Goal: Information Seeking & Learning: Learn about a topic

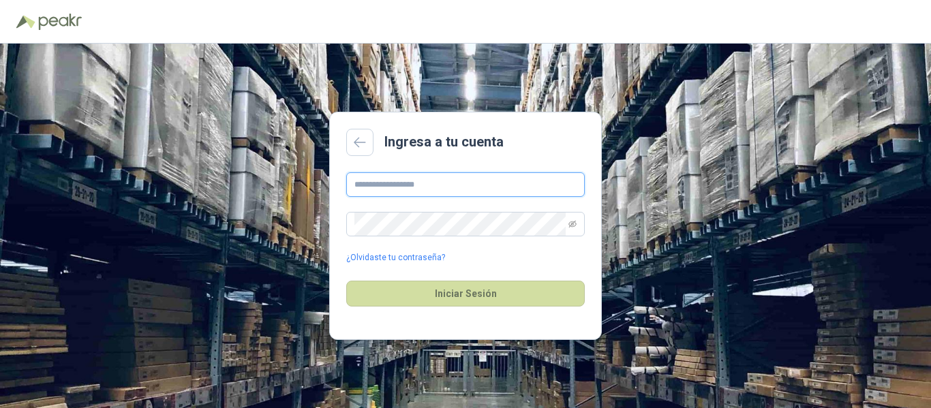
click at [433, 189] on input "text" at bounding box center [465, 184] width 238 height 25
type input "**********"
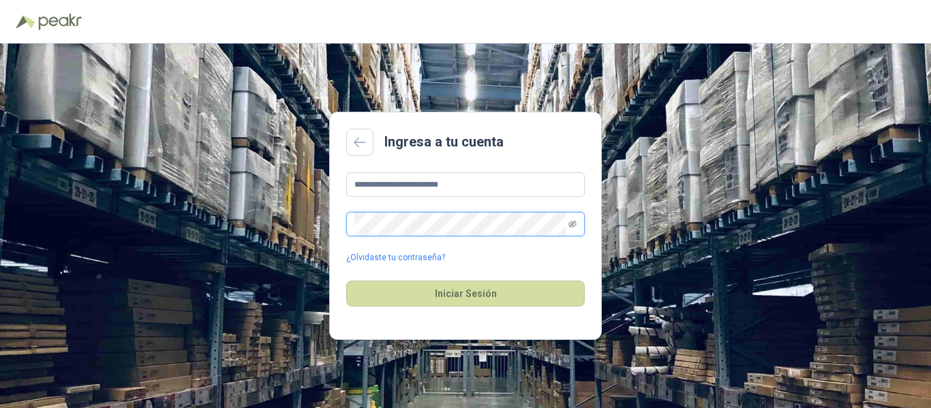
click at [568, 226] on icon "eye-invisible" at bounding box center [572, 224] width 8 height 8
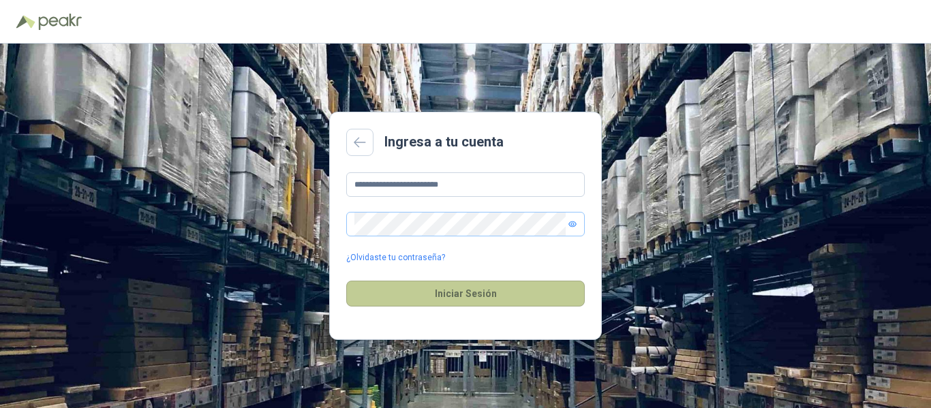
click at [499, 294] on button "Iniciar Sesión" at bounding box center [465, 294] width 238 height 26
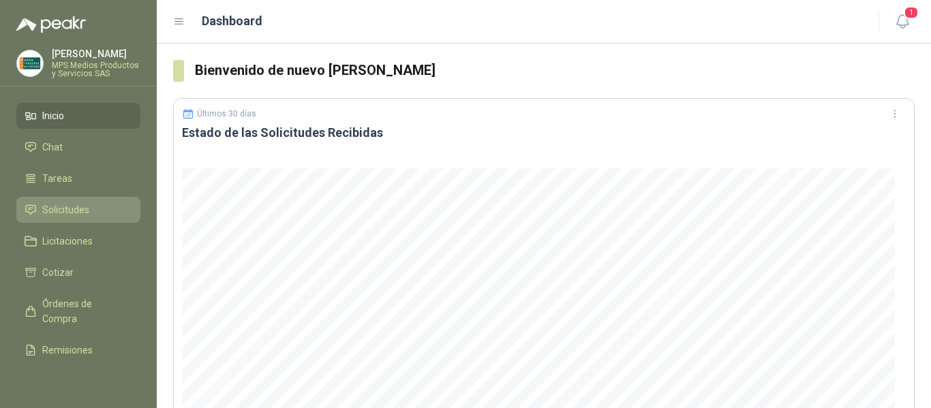
click at [74, 206] on span "Solicitudes" at bounding box center [65, 209] width 47 height 15
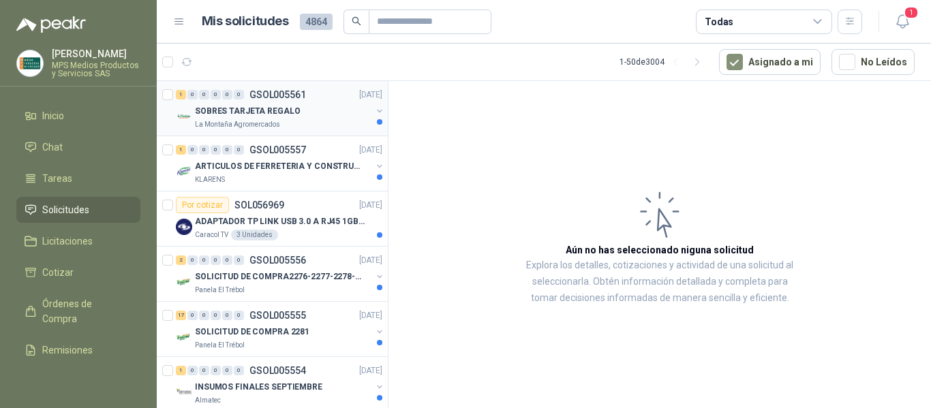
click at [279, 112] on p "SOBRES TARJETA REGALO" at bounding box center [247, 111] width 105 height 13
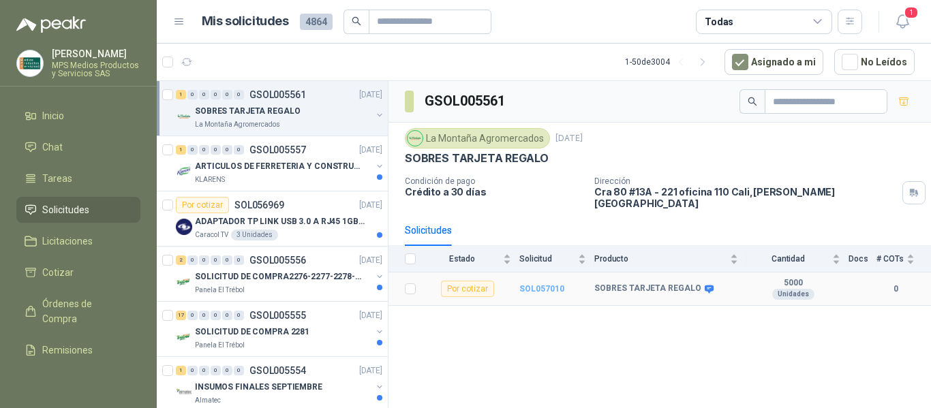
click at [529, 284] on b "SOL057010" at bounding box center [541, 289] width 45 height 10
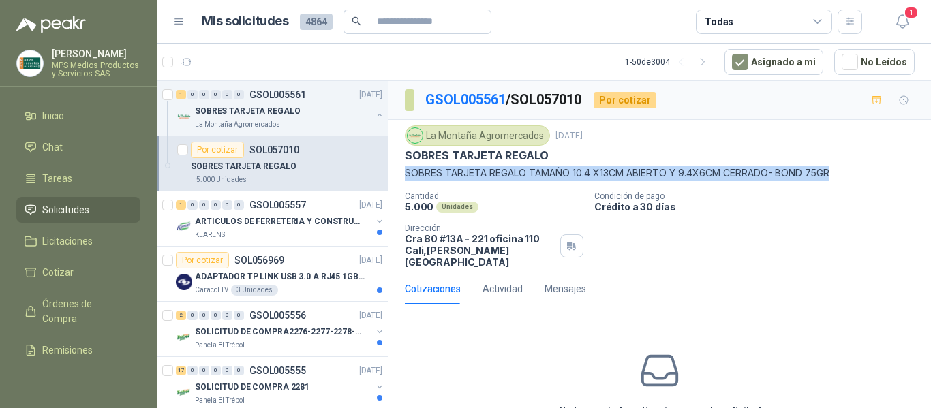
drag, startPoint x: 402, startPoint y: 175, endPoint x: 839, endPoint y: 169, distance: 436.7
click at [839, 169] on div "La Montaña Agromercados 23 sept, 2025 SOBRES TARJETA REGALO SOBRES TARJETA REGA…" at bounding box center [659, 196] width 542 height 153
copy p "SOBRES TARJETA REGALO TAMAÑO 10.4 X13CM ABIERTO Y 9.4X6CM CERRADO- BOND 75GR"
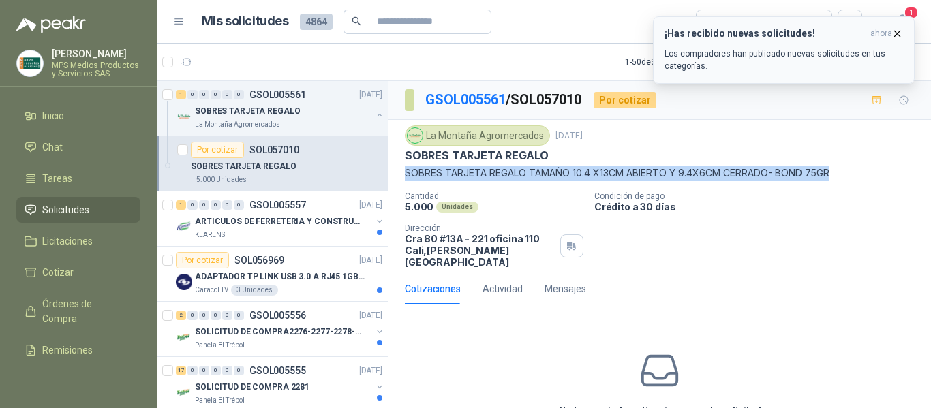
click at [897, 28] on icon "button" at bounding box center [897, 34] width 12 height 12
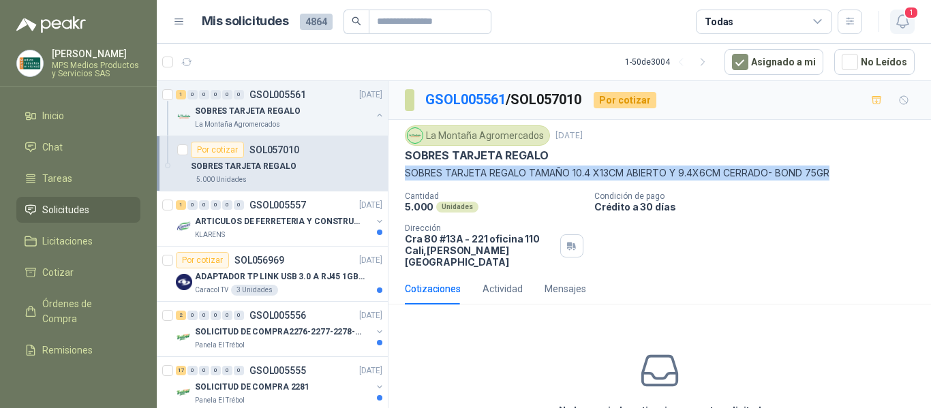
click at [905, 19] on span "1" at bounding box center [910, 12] width 15 height 13
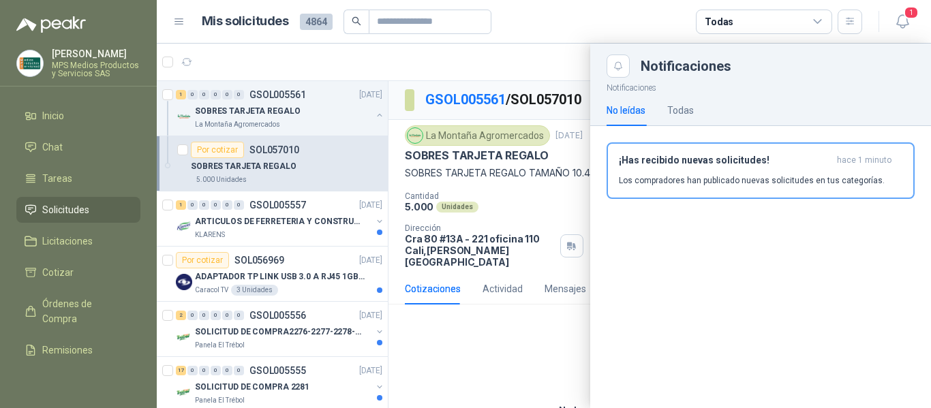
click at [548, 318] on div at bounding box center [544, 226] width 774 height 364
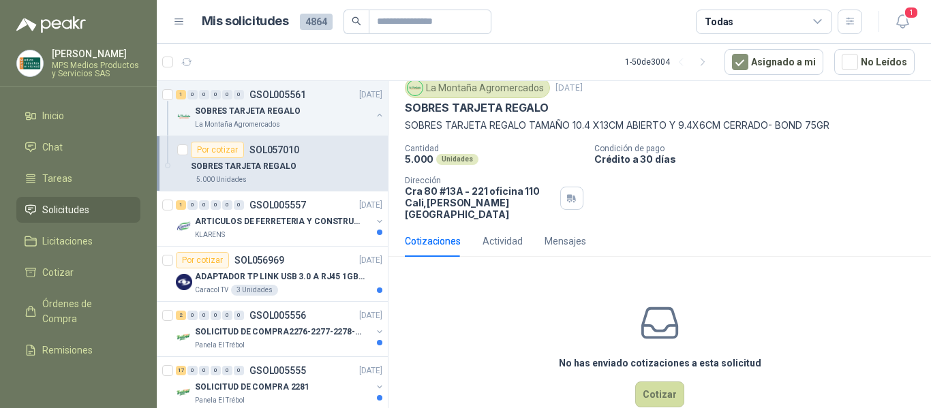
scroll to position [65, 0]
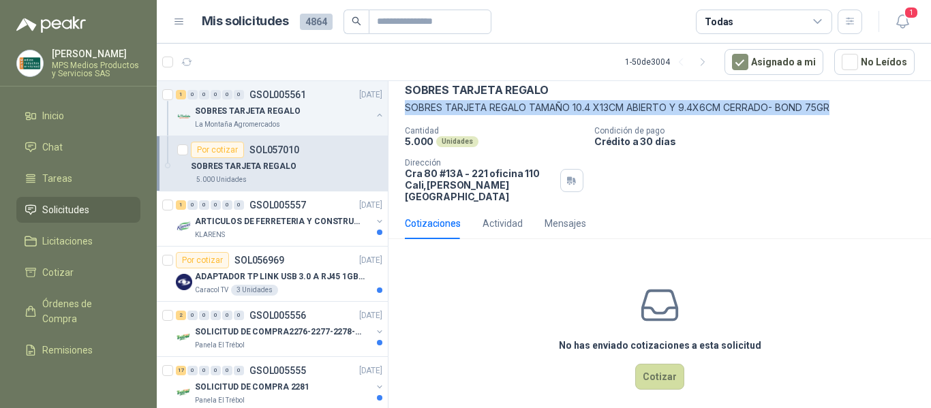
drag, startPoint x: 406, startPoint y: 105, endPoint x: 817, endPoint y: 114, distance: 410.9
click at [833, 113] on p "SOBRES TARJETA REGALO TAMAÑO 10.4 X13CM ABIERTO Y 9.4X6CM CERRADO- BOND 75GR" at bounding box center [660, 107] width 510 height 15
copy p "SOBRES TARJETA REGALO TAMAÑO 10.4 X13CM ABIERTO Y 9.4X6CM CERRADO- BOND 75GR"
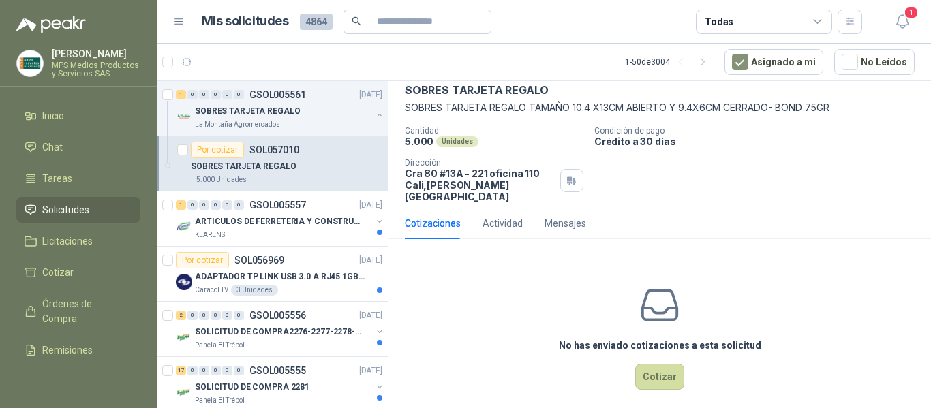
click at [674, 219] on div "Cotizaciones Actividad Mensajes" at bounding box center [660, 223] width 510 height 31
click at [260, 232] on div "KLARENS" at bounding box center [283, 235] width 176 height 11
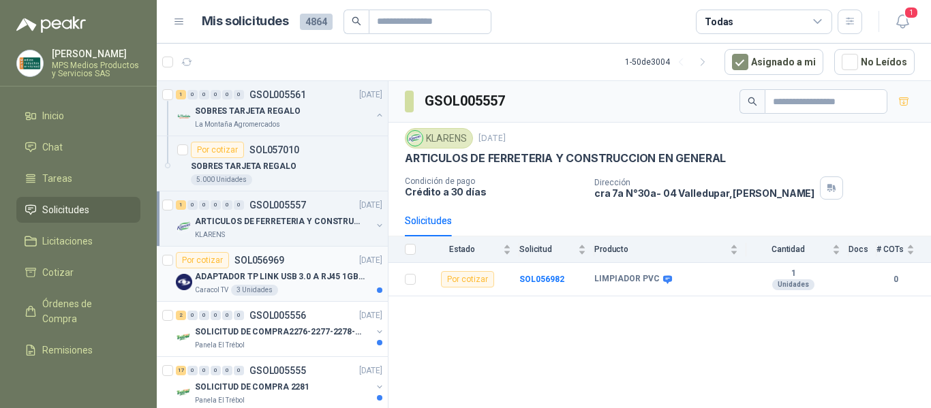
scroll to position [68, 0]
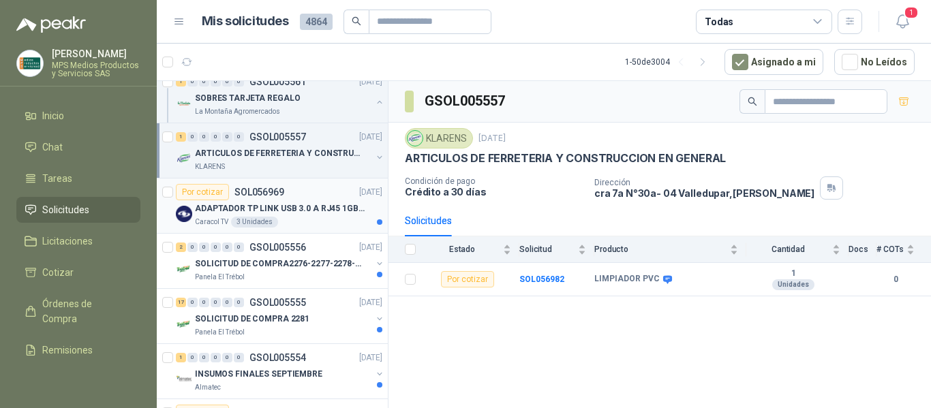
click at [293, 204] on p "ADAPTADOR TP LINK USB 3.0 A RJ45 1GB WINDOWS" at bounding box center [280, 208] width 170 height 13
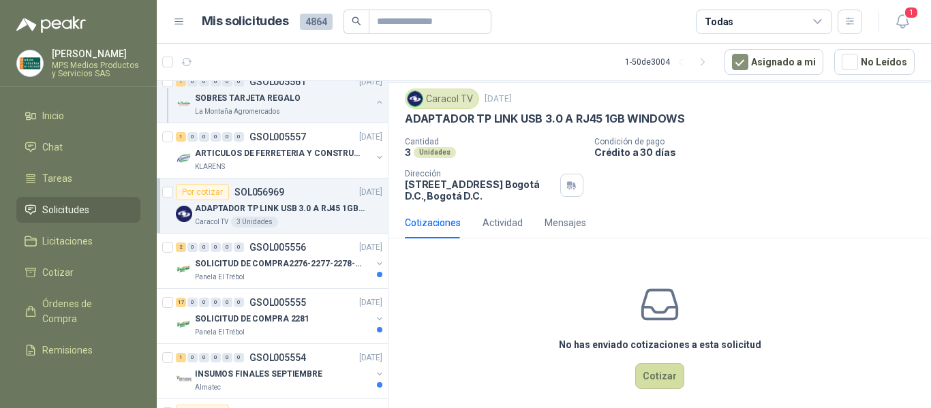
scroll to position [48, 0]
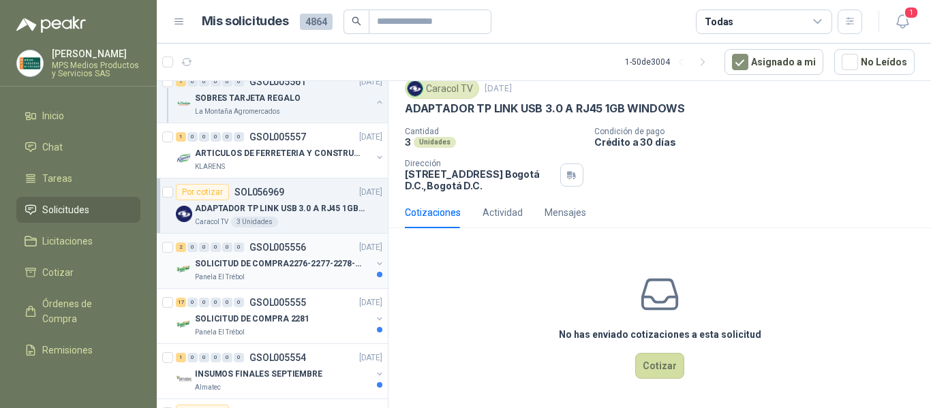
click at [315, 263] on p "SOLICITUD DE COMPRA2276-2277-2278-2284-2285-" at bounding box center [280, 264] width 170 height 13
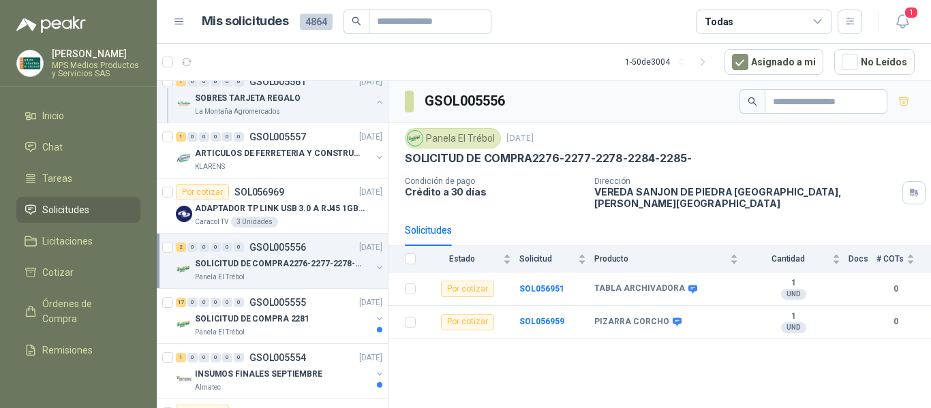
click at [317, 274] on div "Panela El Trébol" at bounding box center [283, 277] width 176 height 11
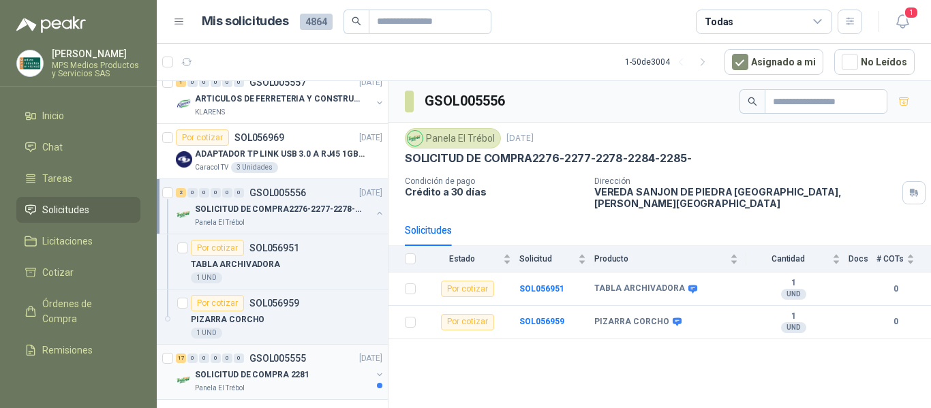
scroll to position [273, 0]
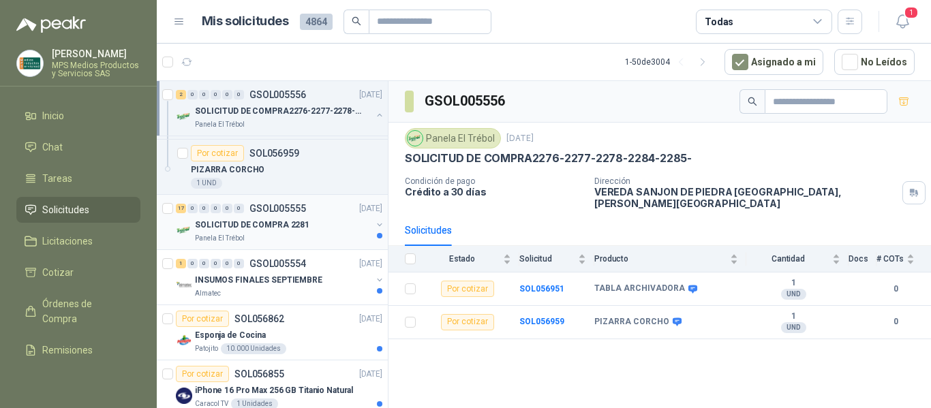
click at [311, 229] on div "SOLICITUD DE COMPRA 2281" at bounding box center [283, 225] width 176 height 16
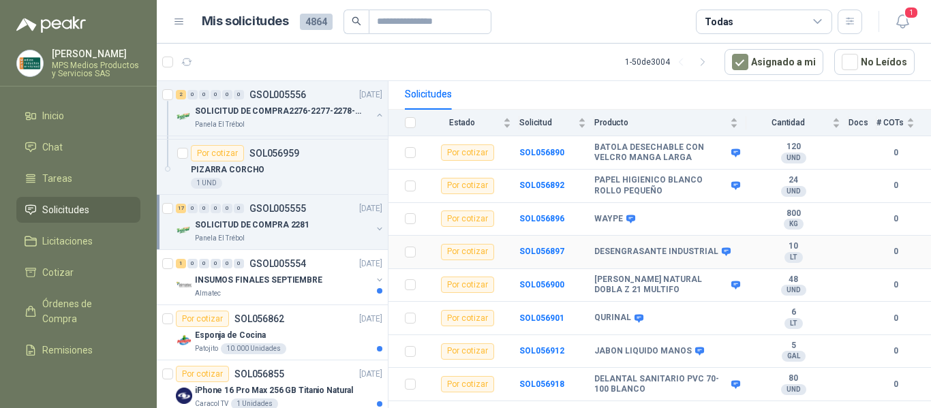
scroll to position [204, 0]
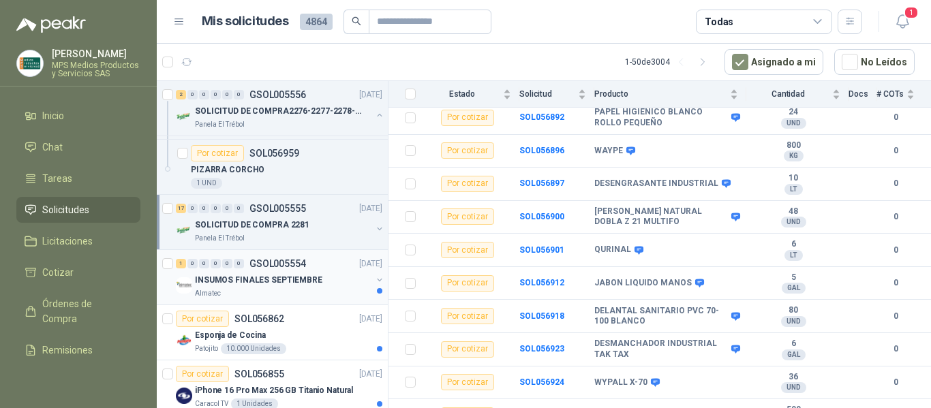
click at [264, 288] on div "Almatec" at bounding box center [283, 293] width 176 height 11
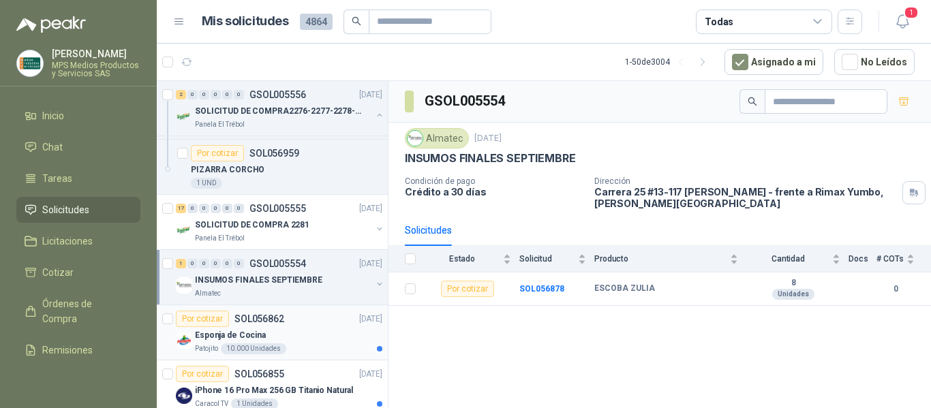
scroll to position [341, 0]
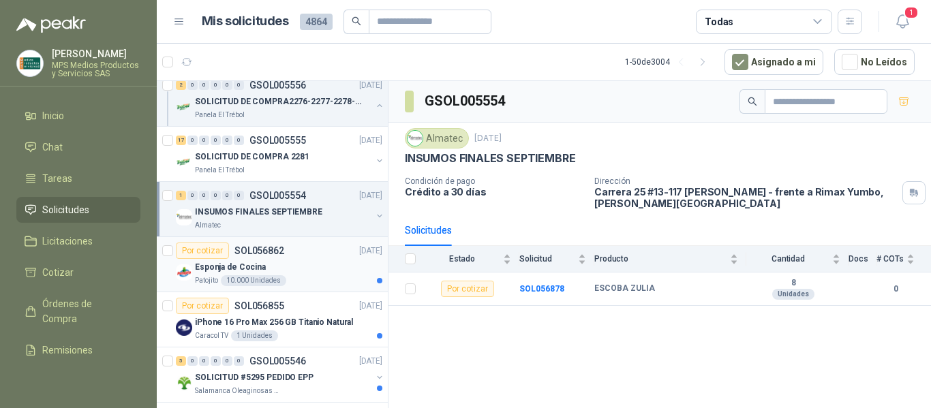
click at [300, 263] on div "Esponja de Cocina" at bounding box center [288, 267] width 187 height 16
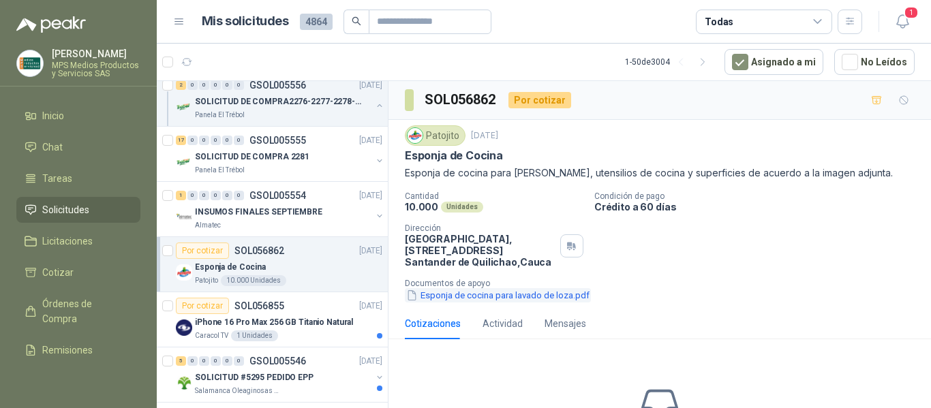
click at [486, 296] on button "Esponja de cocina para lavado de loza.pdf" at bounding box center [498, 295] width 186 height 14
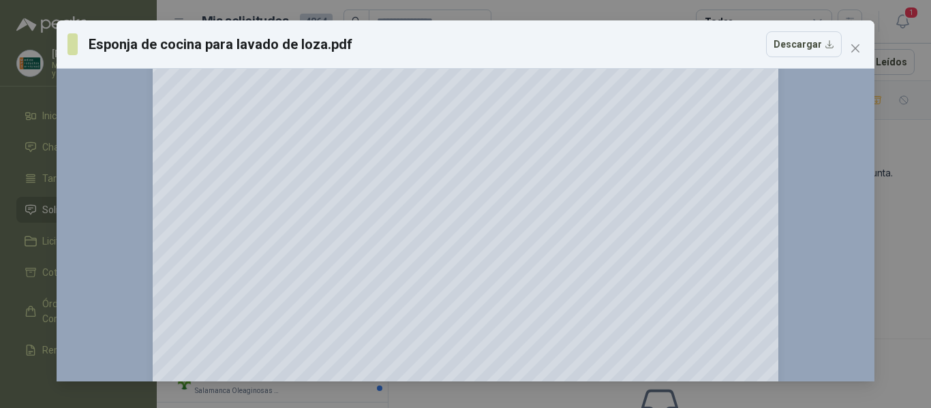
scroll to position [204, 0]
click at [856, 51] on icon "close" at bounding box center [855, 48] width 11 height 11
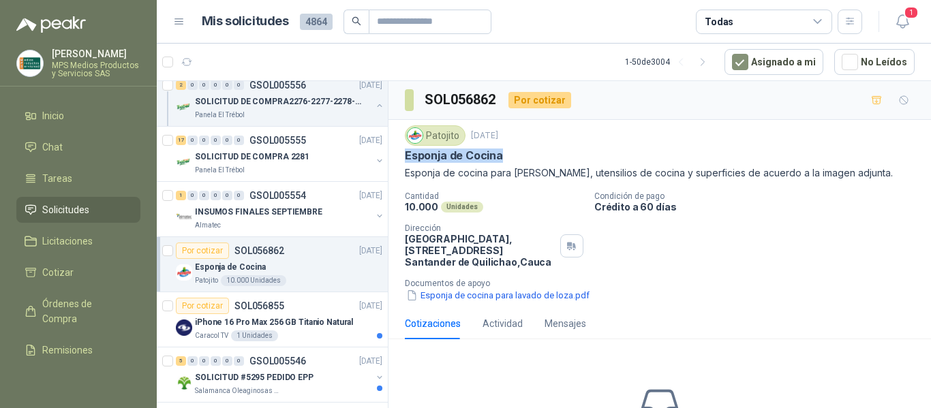
drag, startPoint x: 406, startPoint y: 154, endPoint x: 528, endPoint y: 151, distance: 122.0
click at [528, 151] on div "Esponja de Cocina" at bounding box center [660, 156] width 510 height 14
copy p "Esponja de Cocina"
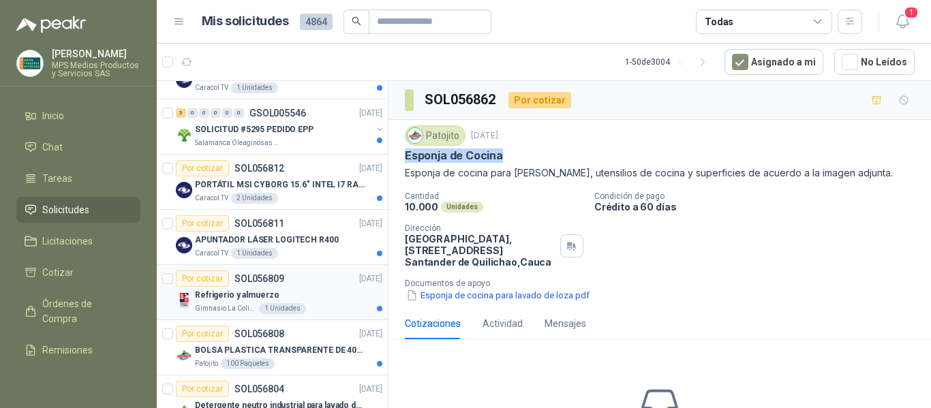
scroll to position [613, 0]
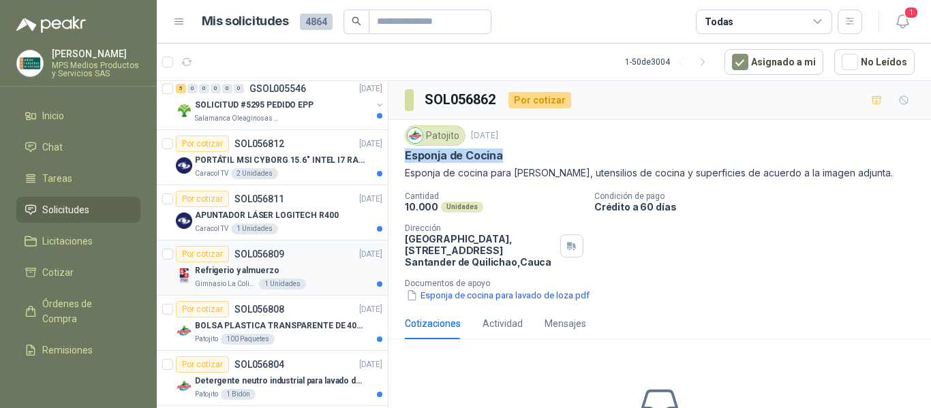
click at [282, 272] on div "Refrigerio y almuerzo" at bounding box center [288, 270] width 187 height 16
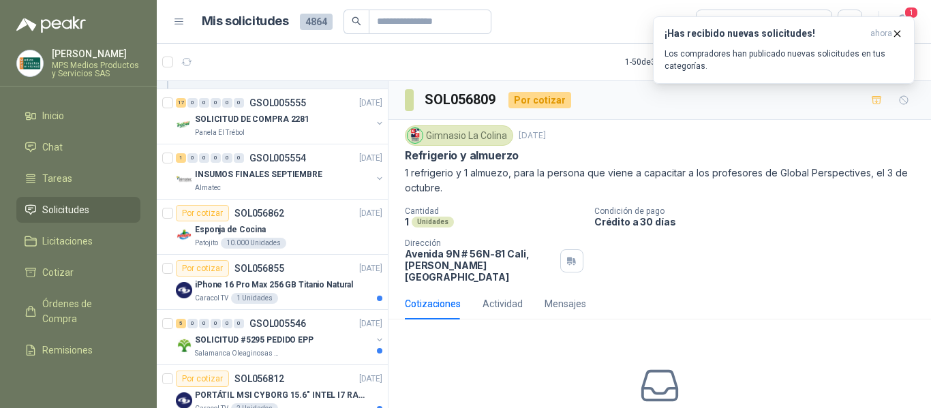
scroll to position [341, 0]
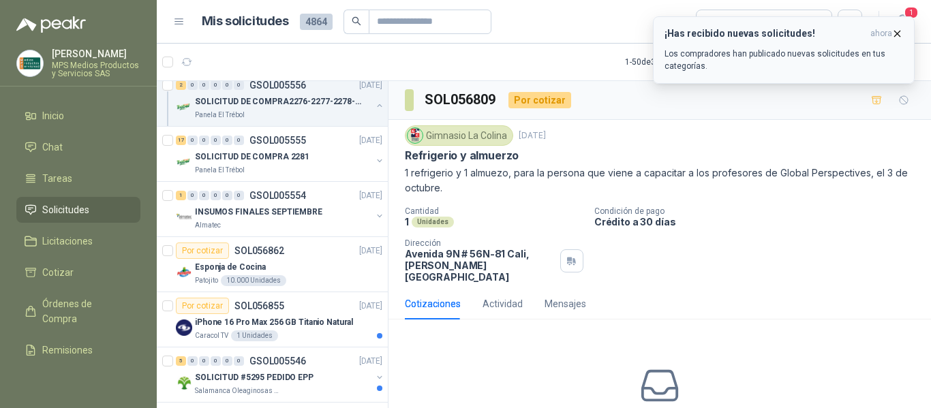
click at [895, 30] on icon "button" at bounding box center [897, 34] width 12 height 12
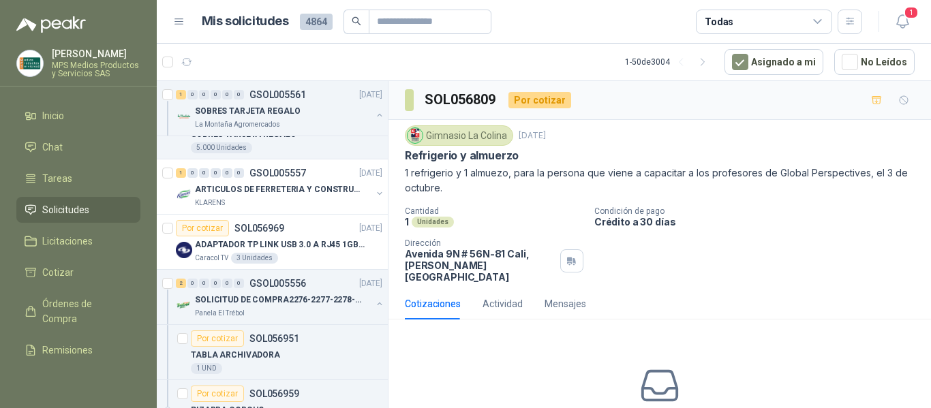
scroll to position [0, 0]
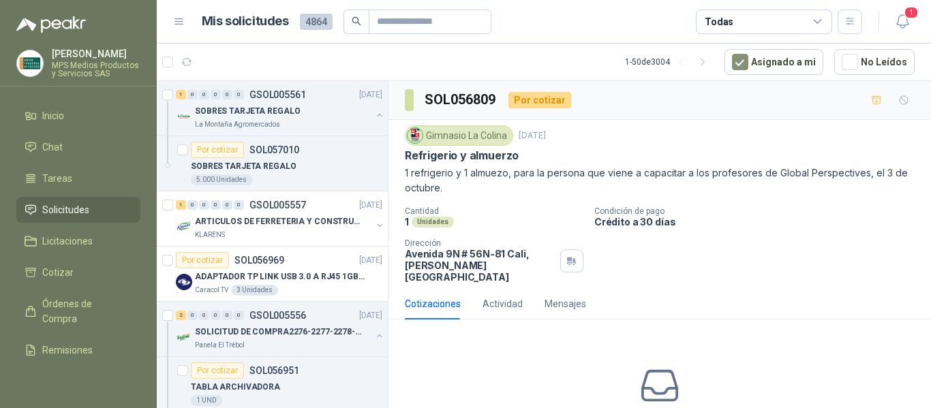
click at [54, 206] on span "Solicitudes" at bounding box center [65, 209] width 47 height 15
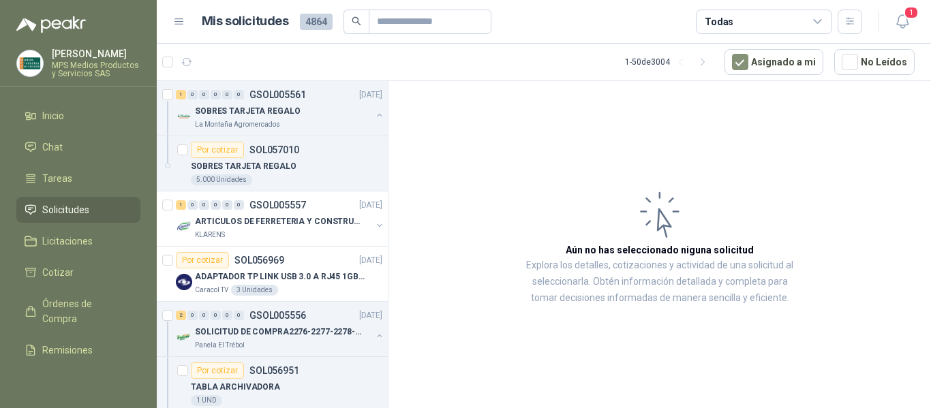
click at [50, 208] on span "Solicitudes" at bounding box center [65, 209] width 47 height 15
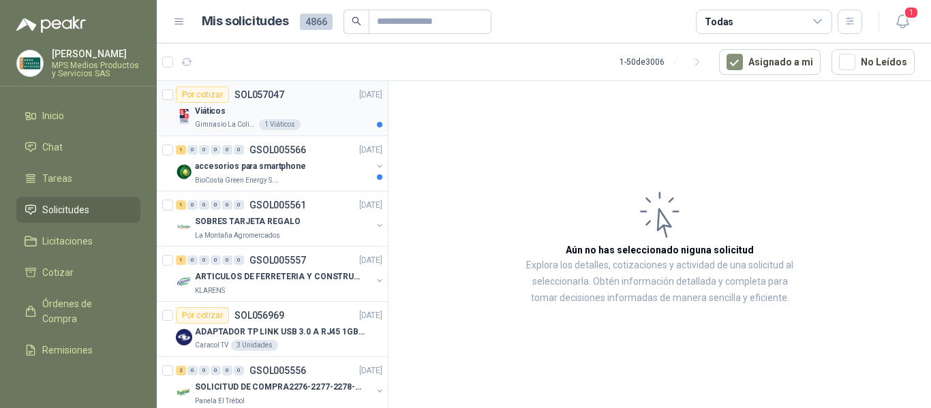
click at [241, 110] on div "Viáticos" at bounding box center [288, 111] width 187 height 16
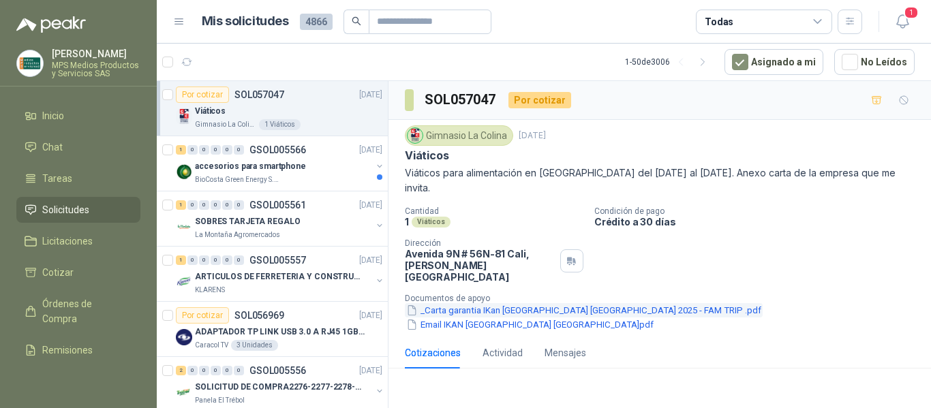
click at [563, 303] on button "_Carta garantia IKan [GEOGRAPHIC_DATA] [GEOGRAPHIC_DATA] 2025 - FAM TRIP .pdf" at bounding box center [584, 310] width 358 height 14
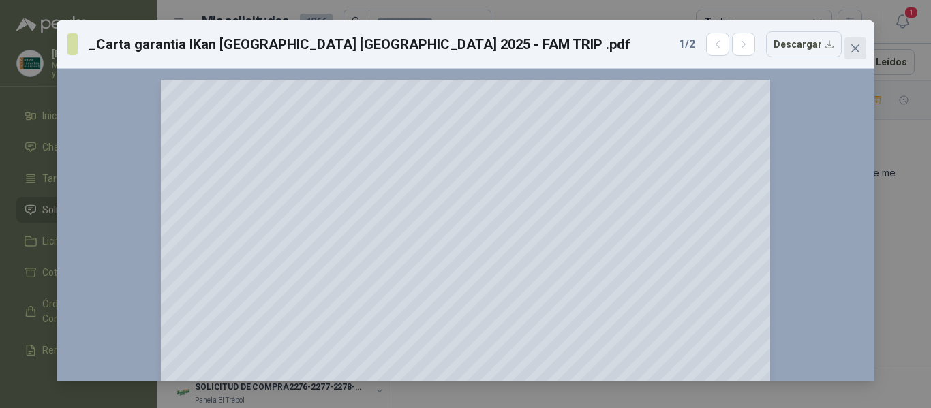
click at [853, 48] on icon "close" at bounding box center [855, 48] width 11 height 11
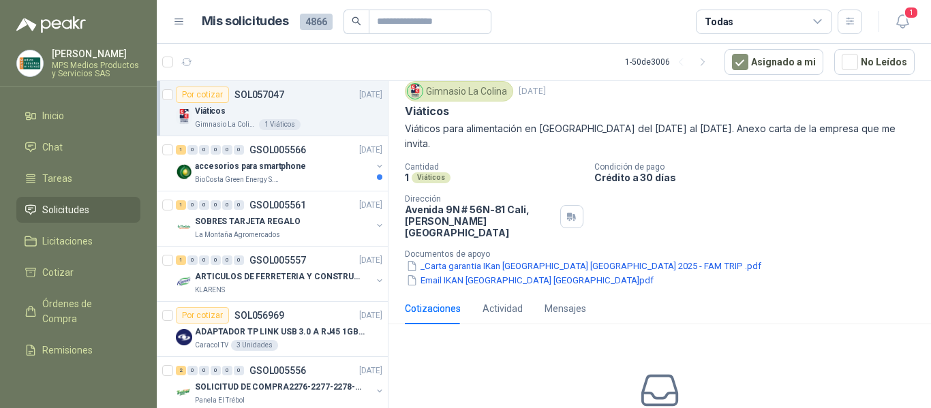
scroll to position [68, 0]
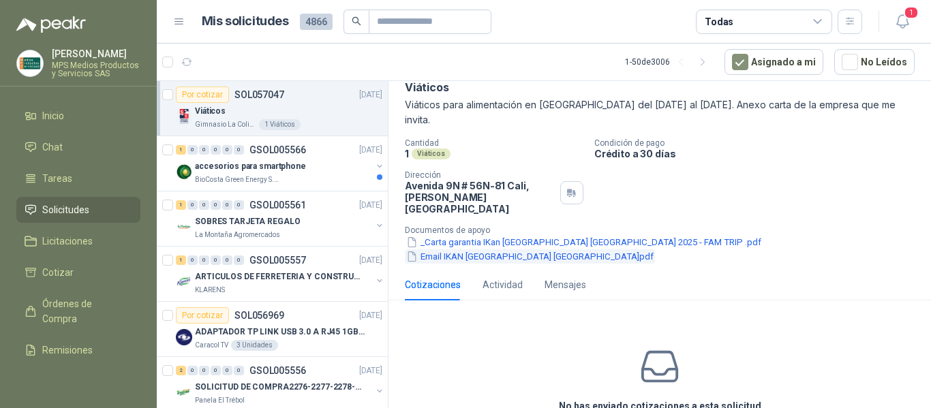
click at [655, 249] on button "Email IKAN [GEOGRAPHIC_DATA] [GEOGRAPHIC_DATA]pdf" at bounding box center [530, 256] width 250 height 14
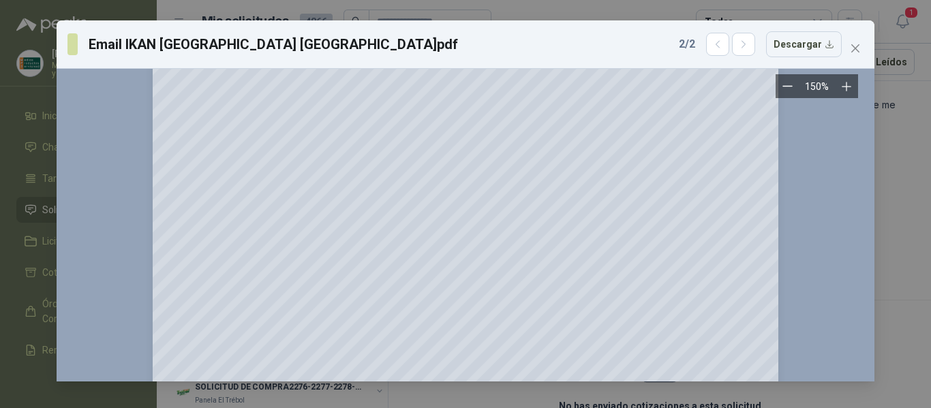
scroll to position [886, 0]
click at [854, 48] on icon "close" at bounding box center [855, 48] width 11 height 11
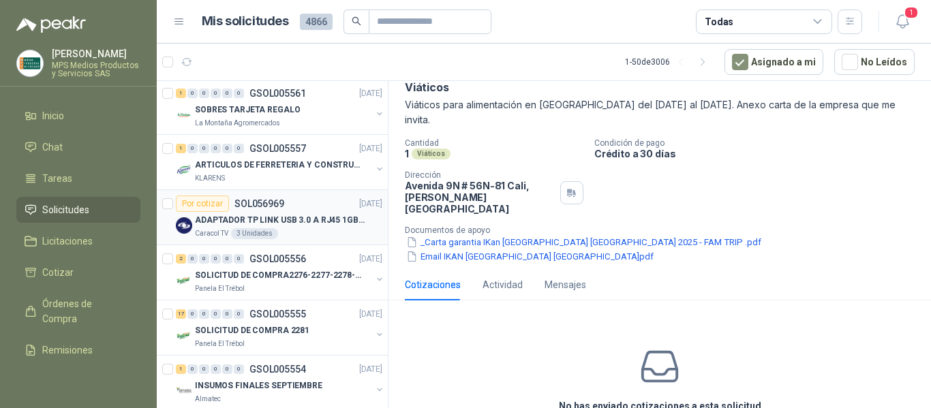
scroll to position [136, 0]
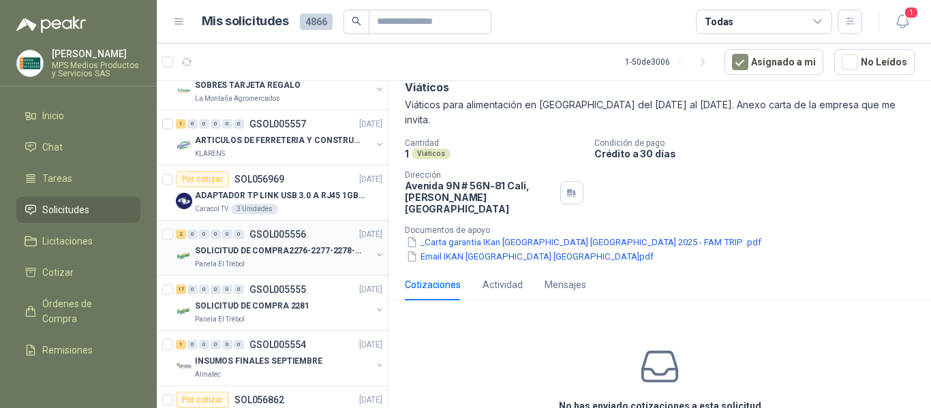
click at [280, 258] on div "SOLICITUD DE COMPRA2276-2277-2278-2284-2285-" at bounding box center [283, 251] width 176 height 16
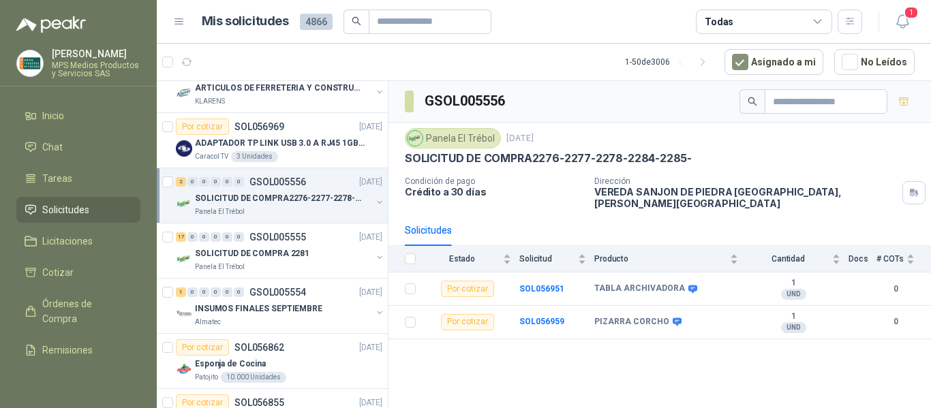
scroll to position [204, 0]
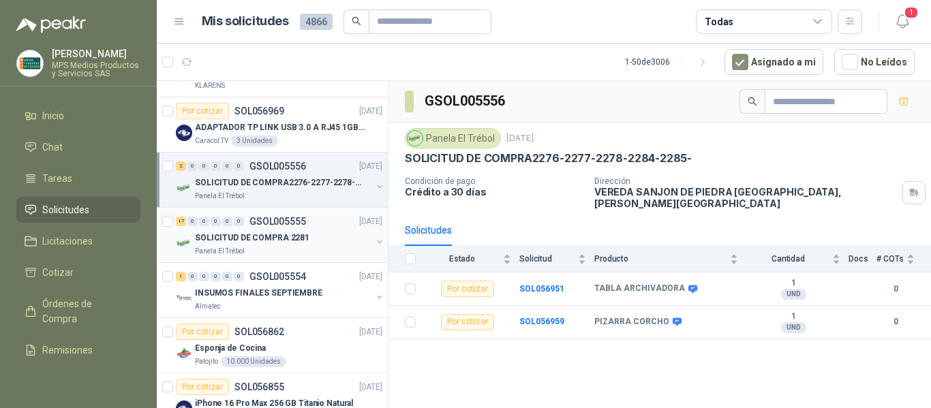
click at [308, 251] on div "Panela El Trébol" at bounding box center [283, 251] width 176 height 11
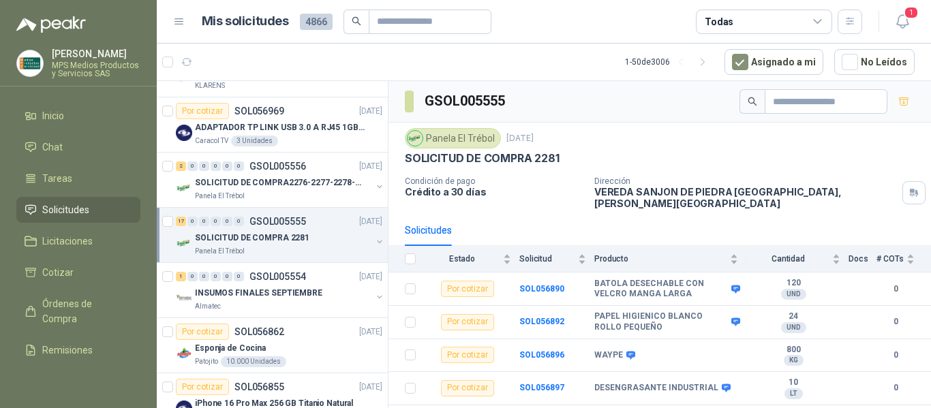
scroll to position [273, 0]
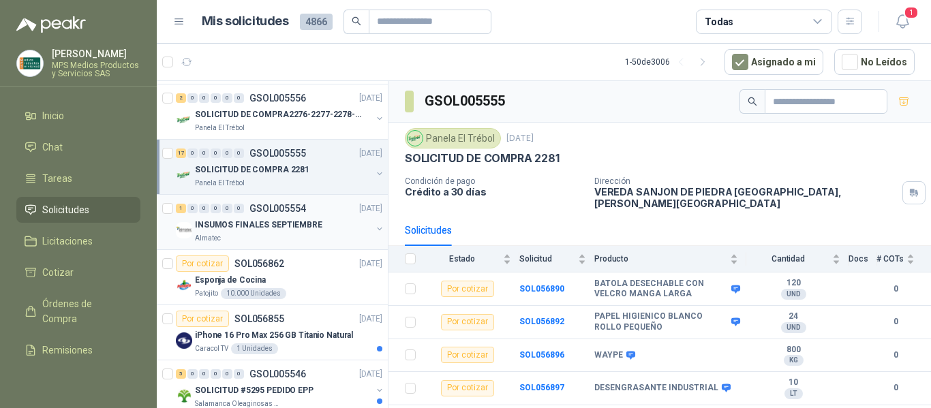
click at [291, 238] on div "Almatec" at bounding box center [283, 238] width 176 height 11
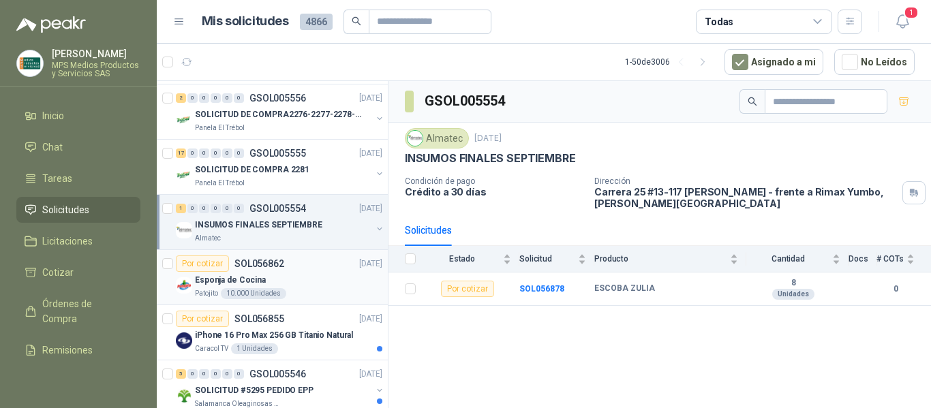
click at [285, 283] on div "Esponja de Cocina" at bounding box center [288, 280] width 187 height 16
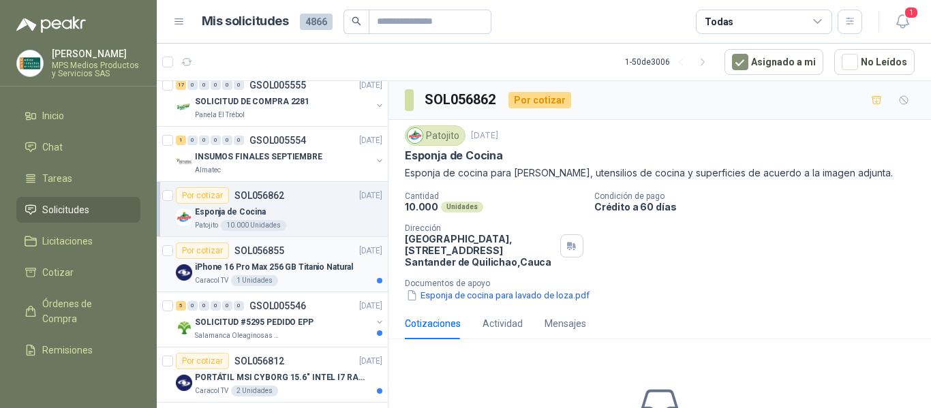
scroll to position [409, 0]
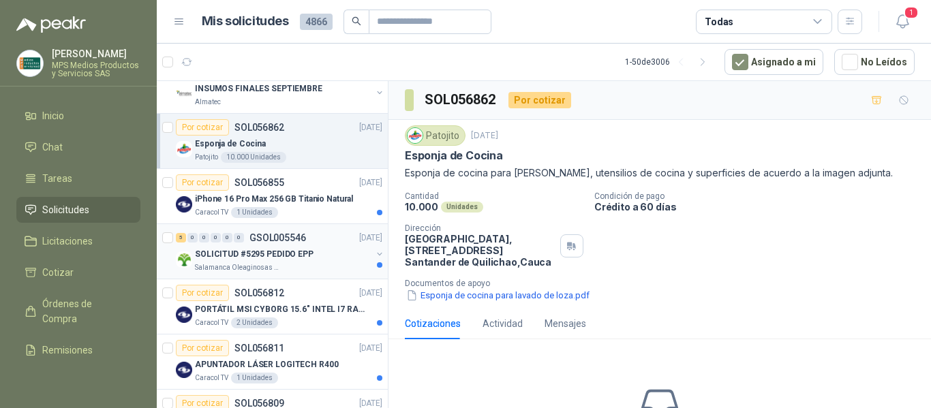
click at [313, 264] on div "Salamanca Oleaginosas SAS" at bounding box center [283, 267] width 176 height 11
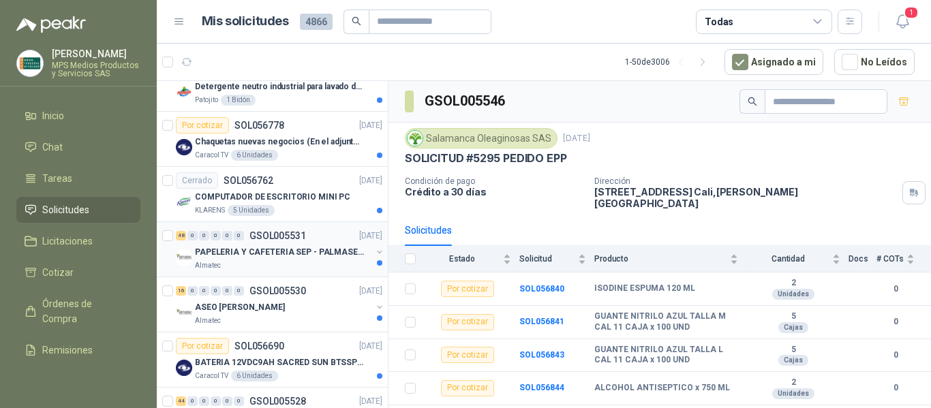
scroll to position [886, 0]
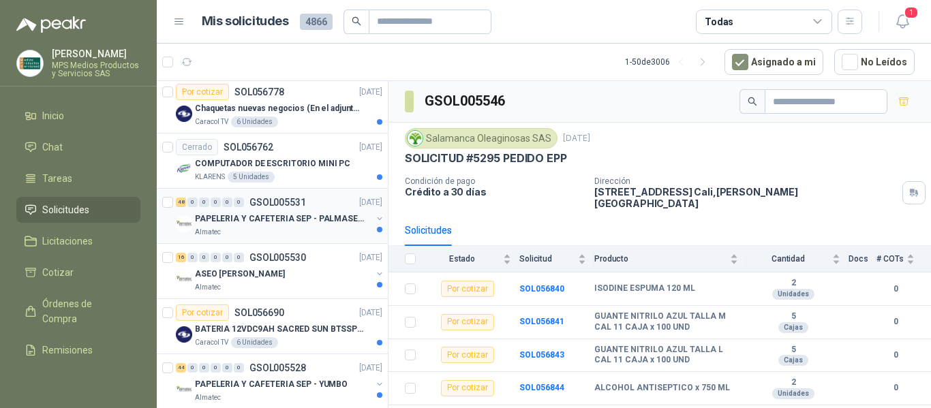
click at [287, 230] on div "Almatec" at bounding box center [283, 232] width 176 height 11
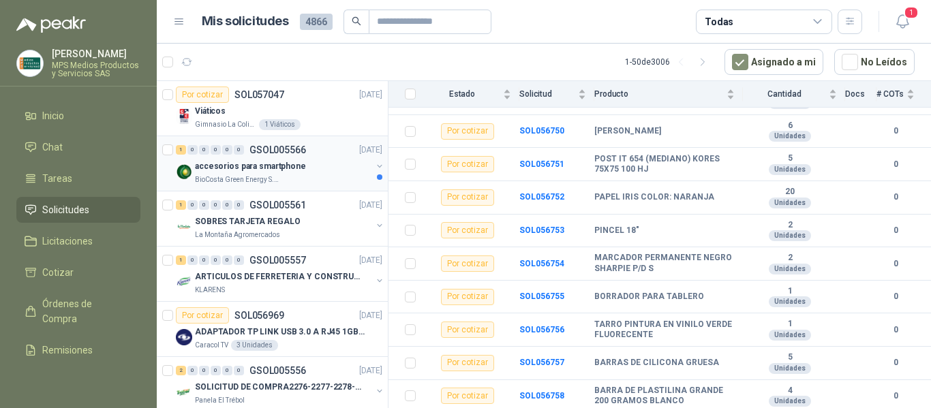
click at [313, 174] on div "accesorios para smartphone" at bounding box center [283, 166] width 176 height 16
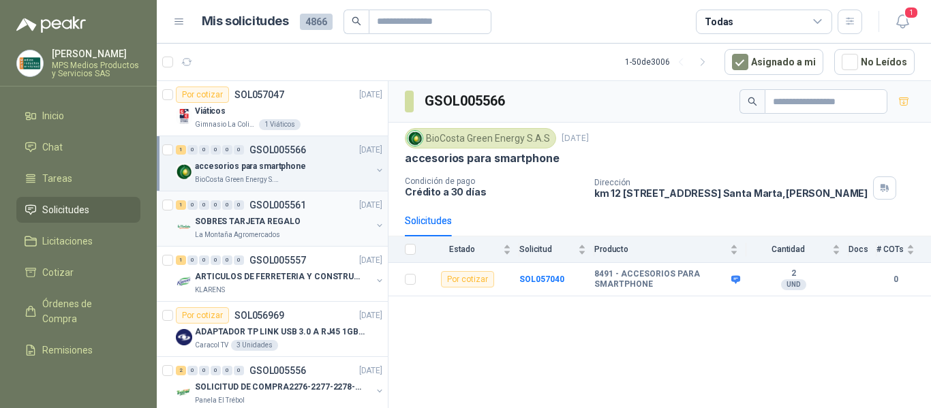
click at [311, 208] on div "1 0 0 0 0 0 GSOL005561 [DATE]" at bounding box center [280, 205] width 209 height 16
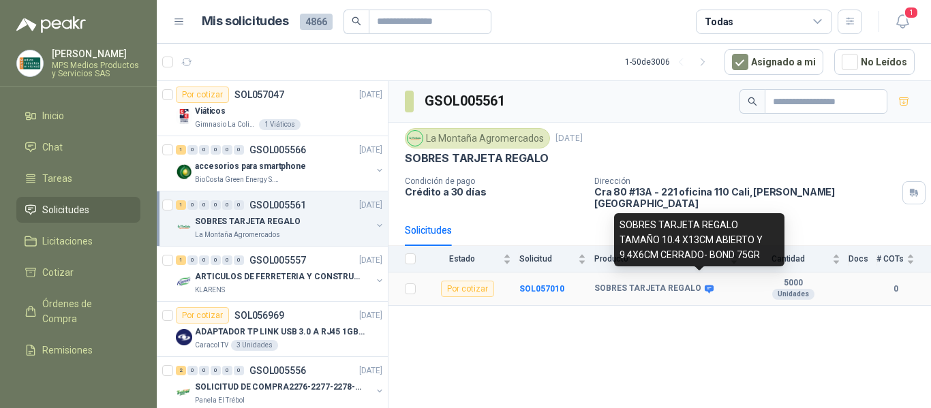
click at [704, 285] on icon at bounding box center [708, 289] width 9 height 8
click at [701, 246] on div "SOBRES TARJETA REGALO TAMAÑO 10.4 X13CM ABIERTO Y 9.4X6CM CERRADO- BOND 75GR" at bounding box center [699, 239] width 170 height 53
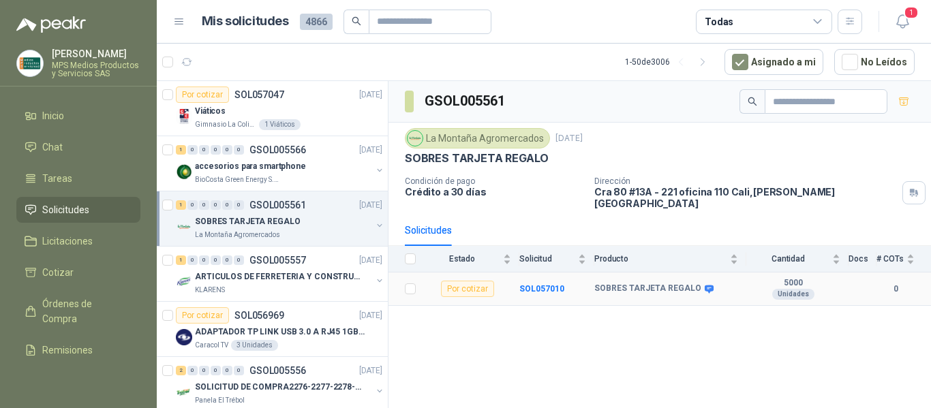
click at [662, 286] on td "SOBRES TARJETA REGALO" at bounding box center [670, 289] width 152 height 33
click at [648, 283] on b "SOBRES TARJETA REGALO" at bounding box center [647, 288] width 107 height 11
click at [480, 145] on div "La Montaña Agromercados" at bounding box center [477, 138] width 145 height 20
drag, startPoint x: 594, startPoint y: 192, endPoint x: 657, endPoint y: 200, distance: 63.1
click at [657, 200] on div "Dirección [STREET_ADDRESS][PERSON_NAME]" at bounding box center [759, 192] width 331 height 33
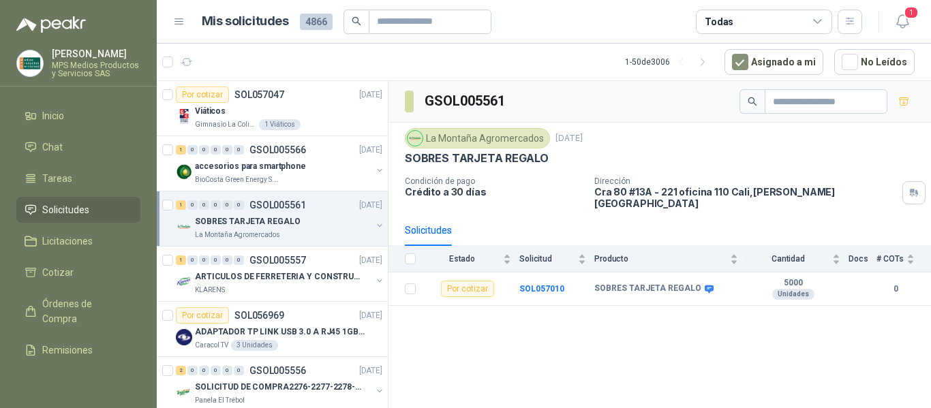
click at [651, 227] on div "Solicitudes" at bounding box center [660, 230] width 510 height 31
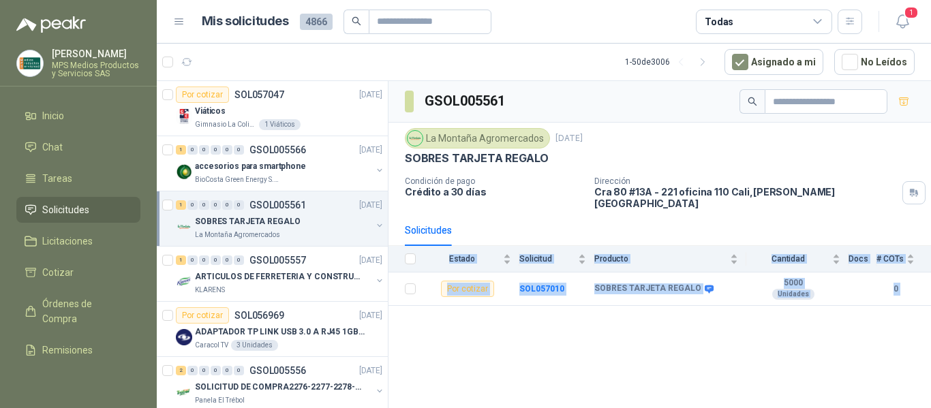
drag, startPoint x: 854, startPoint y: 399, endPoint x: 928, endPoint y: 388, distance: 75.0
click at [928, 388] on body "[PERSON_NAME] MPS Medios Productos y Servicios SAS Inicio Chat Tareas Solicitud…" at bounding box center [465, 204] width 931 height 408
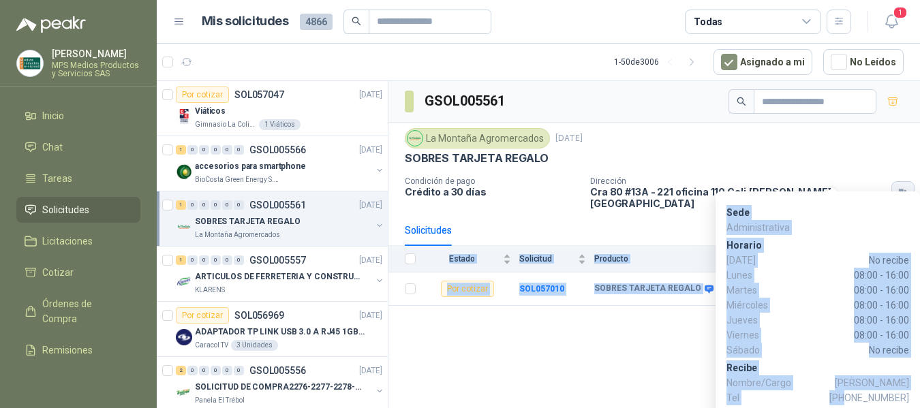
click at [897, 187] on icon "button" at bounding box center [903, 192] width 12 height 11
click at [833, 192] on div "Sede Administrativa [PERSON_NAME][DATE] No recibe [DATE] 08:00 - 16:00 [DATE] 0…" at bounding box center [817, 303] width 204 height 225
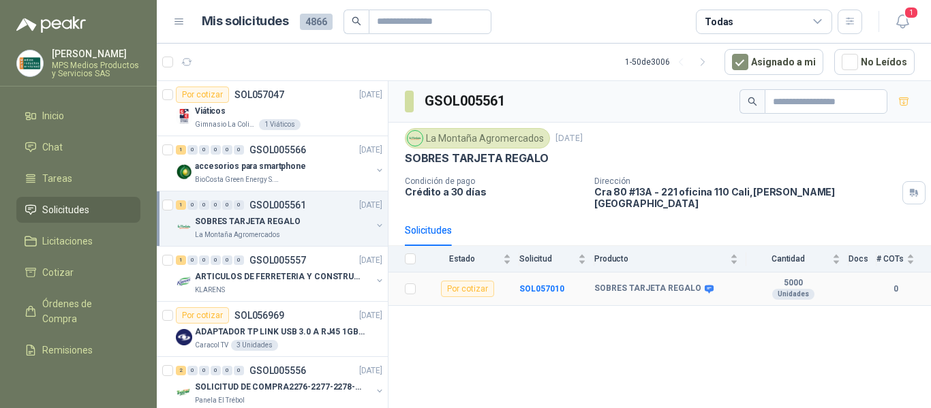
click at [898, 294] on td "0" at bounding box center [903, 289] width 55 height 33
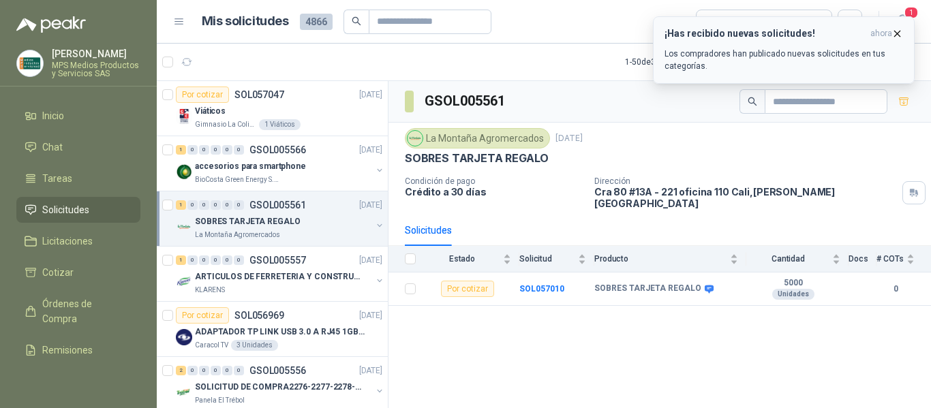
click at [899, 31] on icon "button" at bounding box center [897, 34] width 12 height 12
